Goal: Task Accomplishment & Management: Use online tool/utility

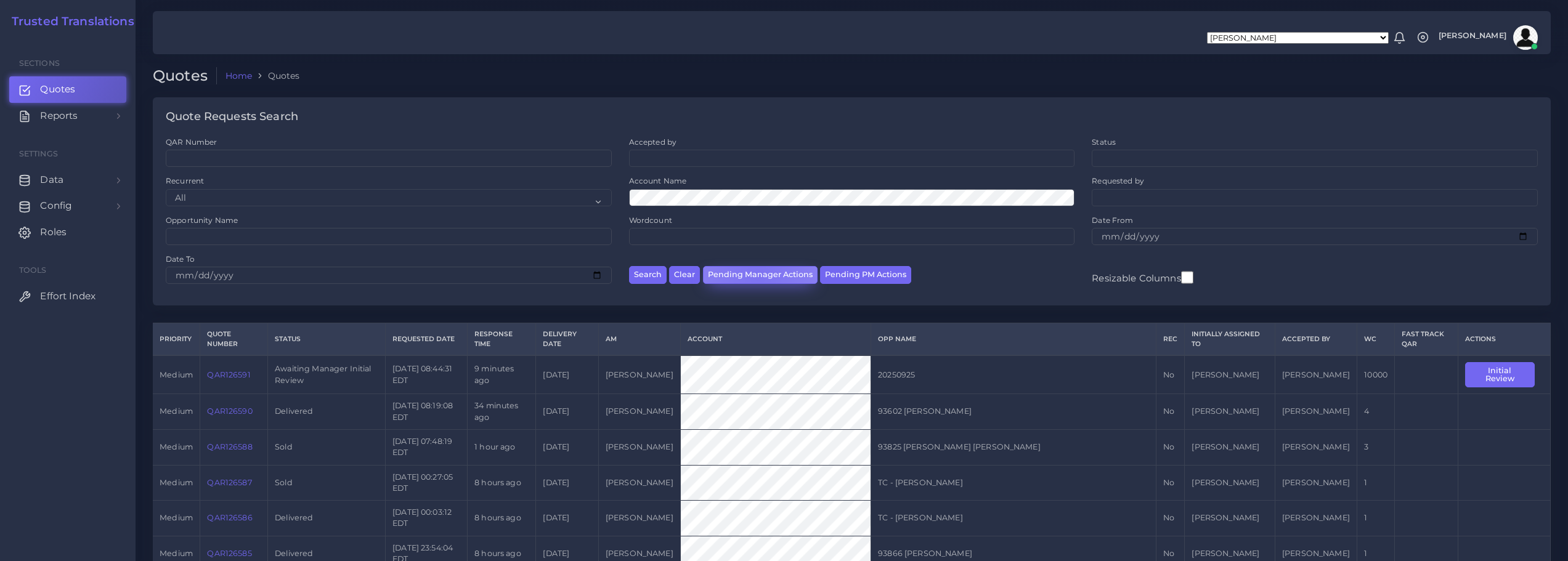
click at [756, 277] on button "Pending Manager Actions" at bounding box center [760, 275] width 114 height 18
select select "awaiting_manager_initial_review"
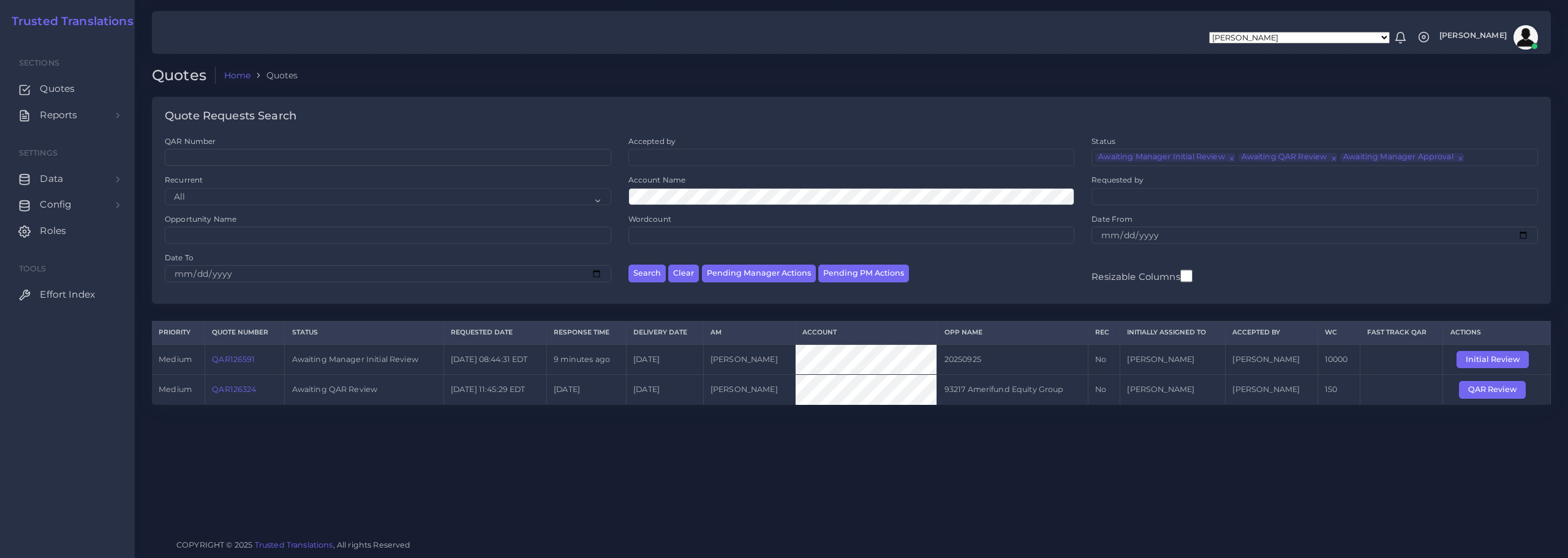
click at [237, 358] on link "QAR126591" at bounding box center [233, 359] width 43 height 9
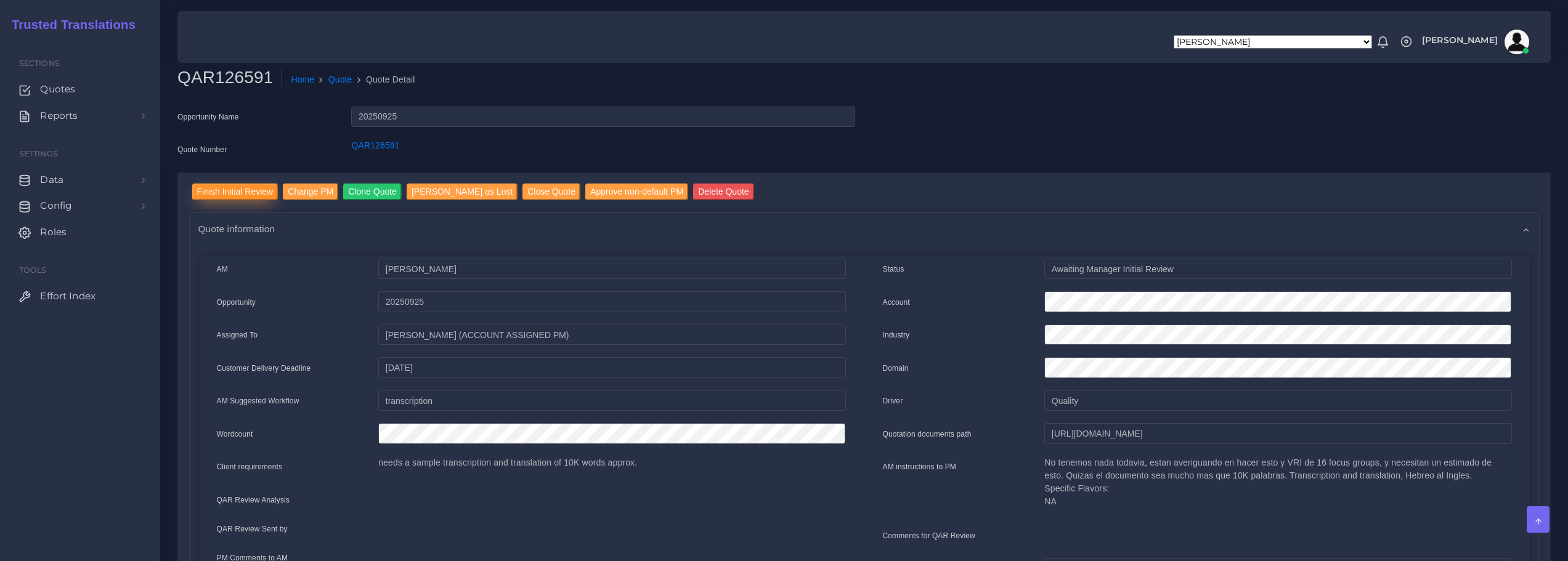
click at [246, 189] on input "Finish Initial Review" at bounding box center [235, 191] width 86 height 17
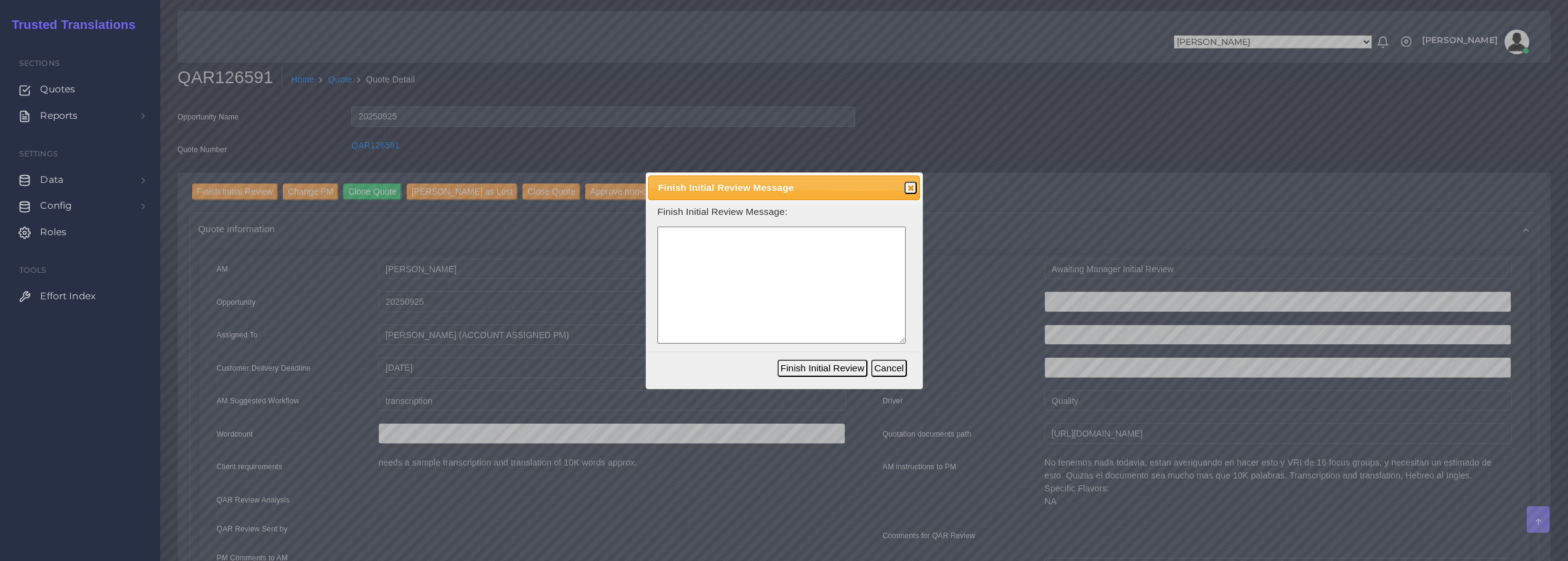
click at [713, 254] on textarea at bounding box center [781, 286] width 248 height 118
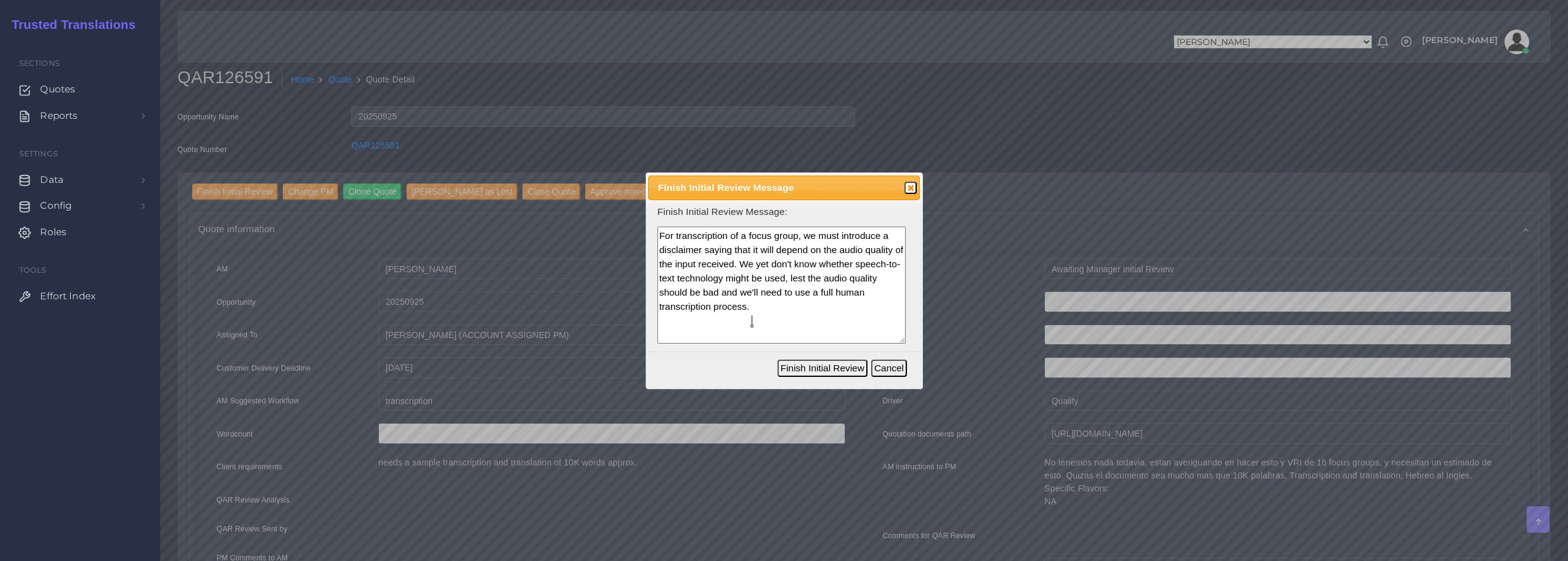
click at [675, 309] on textarea "For transcription of a focus group, we must introduce a disclaimer saying that …" at bounding box center [781, 286] width 248 height 118
click at [803, 325] on textarea "For transcription of a focus group, we must introduce a disclaimer saying that …" at bounding box center [781, 286] width 248 height 118
drag, startPoint x: 819, startPoint y: 292, endPoint x: 860, endPoint y: 292, distance: 41.0
click at [860, 292] on textarea "For transcription of a focus group, we must introduce a disclaimer saying that …" at bounding box center [781, 286] width 248 height 118
drag, startPoint x: 851, startPoint y: 294, endPoint x: 869, endPoint y: 304, distance: 20.6
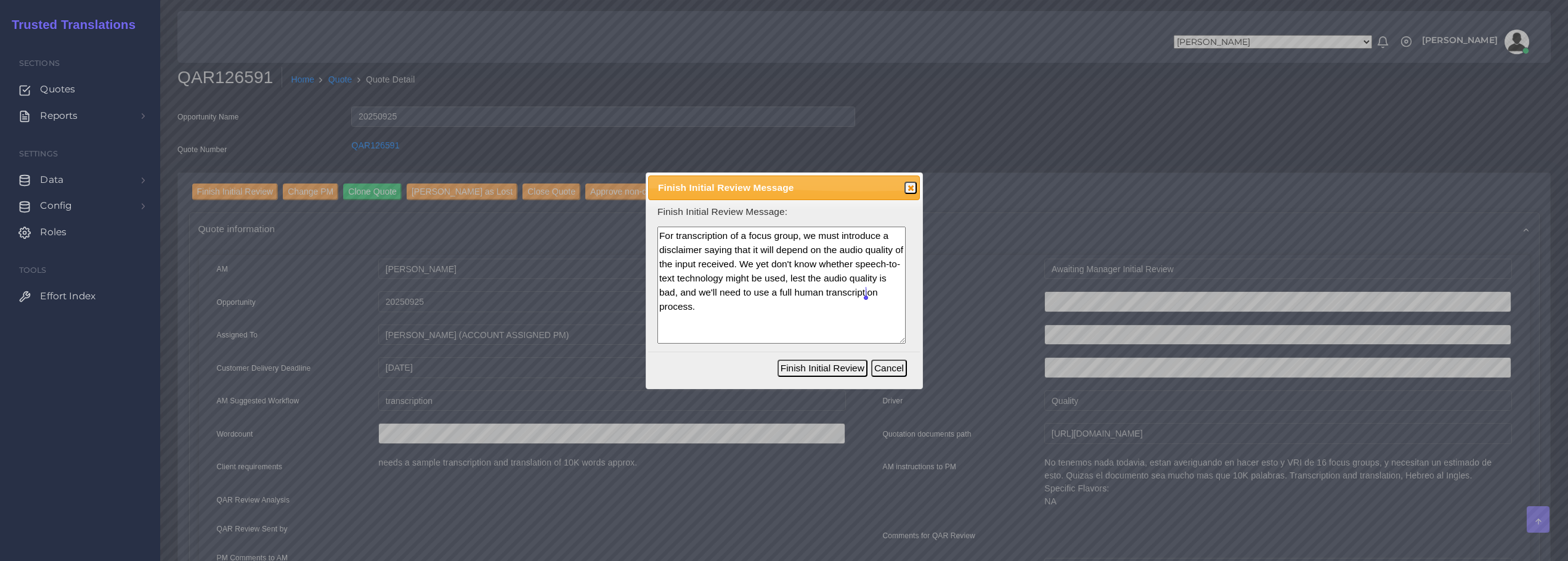
click at [865, 296] on textarea "For transcription of a focus group, we must introduce a disclaimer saying that …" at bounding box center [781, 286] width 248 height 118
click at [764, 321] on textarea "For transcription of a focus group, we must introduce a disclaimer saying that …" at bounding box center [781, 286] width 248 height 118
type textarea "For transcription of a focus group, we must introduce a disclaimer saying that …"
click at [826, 370] on button "Finish Initial Review" at bounding box center [822, 368] width 90 height 17
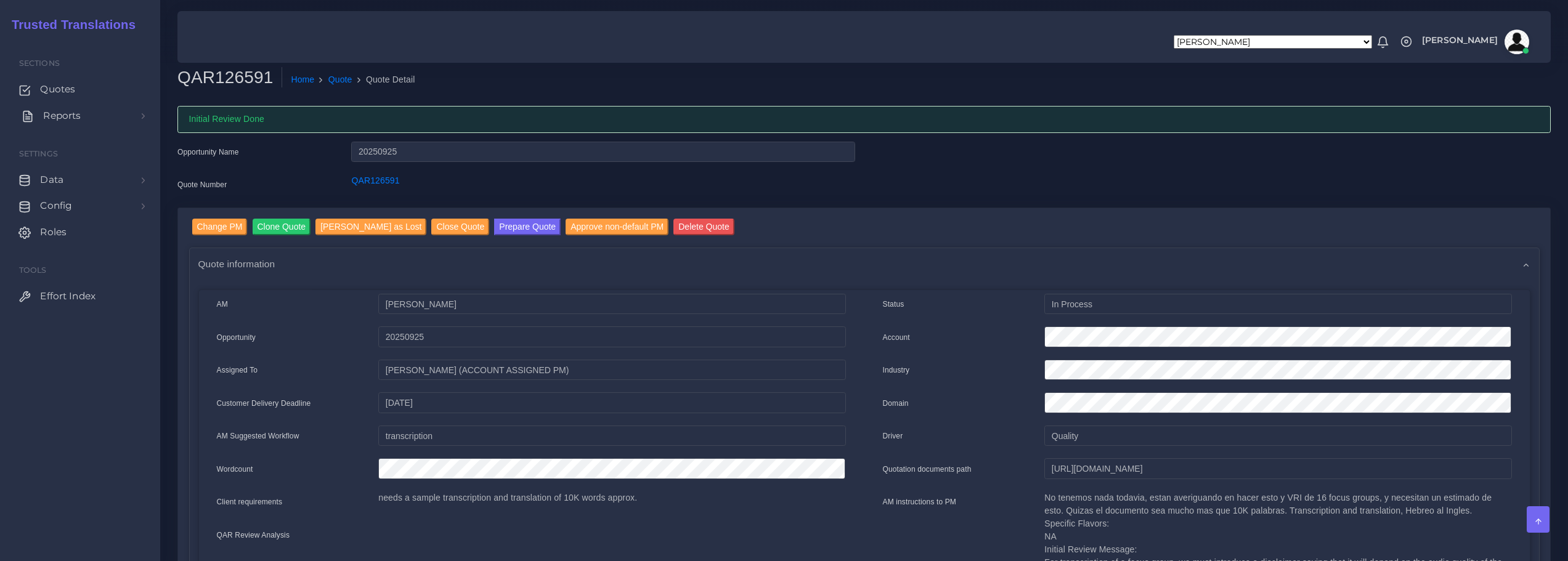
click at [62, 112] on span "Reports" at bounding box center [62, 116] width 37 height 14
click at [70, 170] on span "Campaigns" at bounding box center [71, 171] width 55 height 14
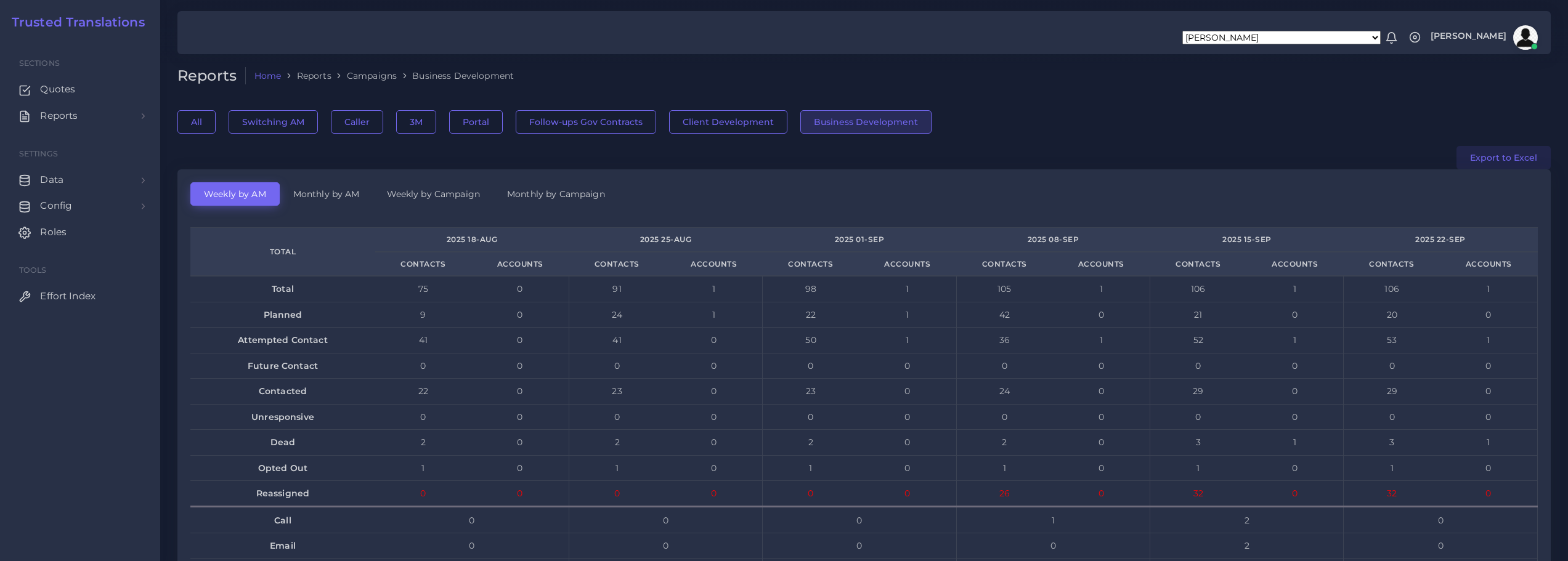
click at [1505, 158] on button "Export to Excel" at bounding box center [1503, 158] width 94 height 24
